Goal: Find specific page/section: Find specific page/section

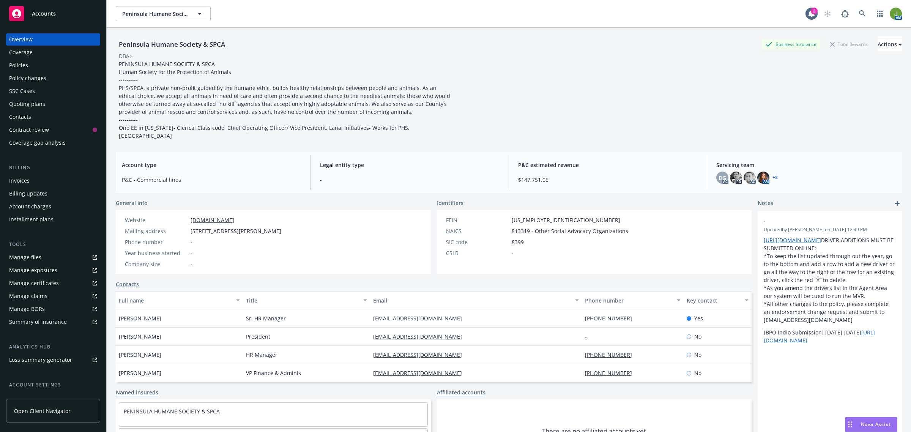
click at [31, 104] on div "Quoting plans" at bounding box center [27, 104] width 36 height 12
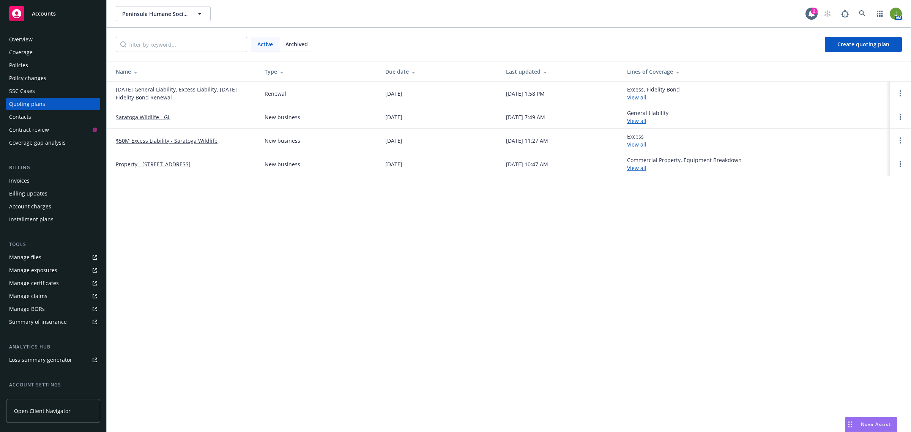
click at [142, 94] on link "[DATE] General Liability, Excess Liability, [DATE] Fidelity Bond Renewal" at bounding box center [184, 93] width 137 height 16
